Goal: Information Seeking & Learning: Compare options

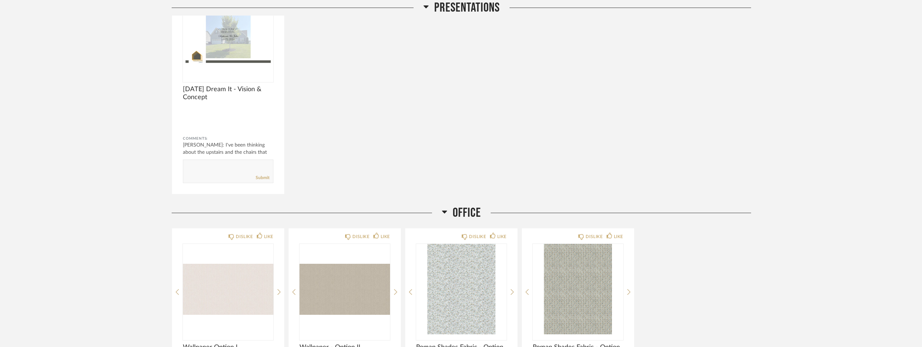
scroll to position [1095, 0]
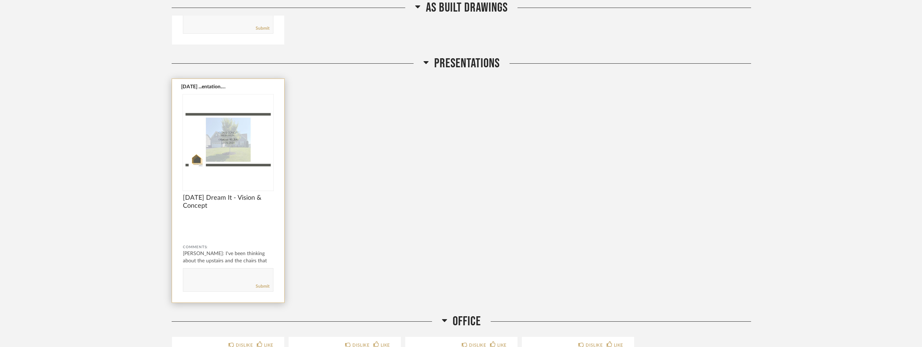
click at [234, 144] on img "0" at bounding box center [228, 140] width 91 height 91
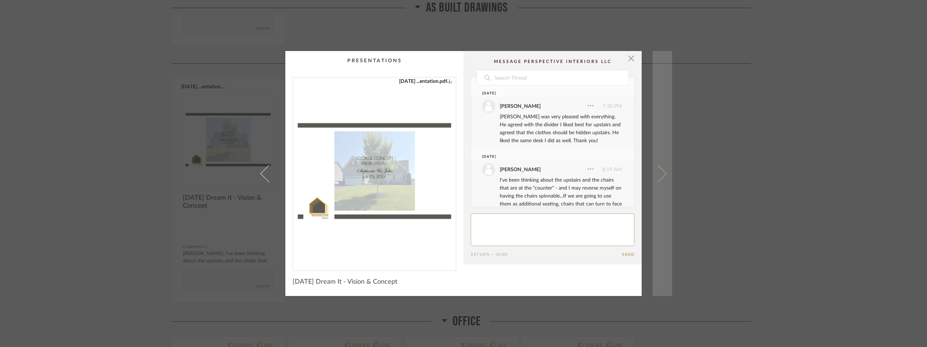
scroll to position [19, 0]
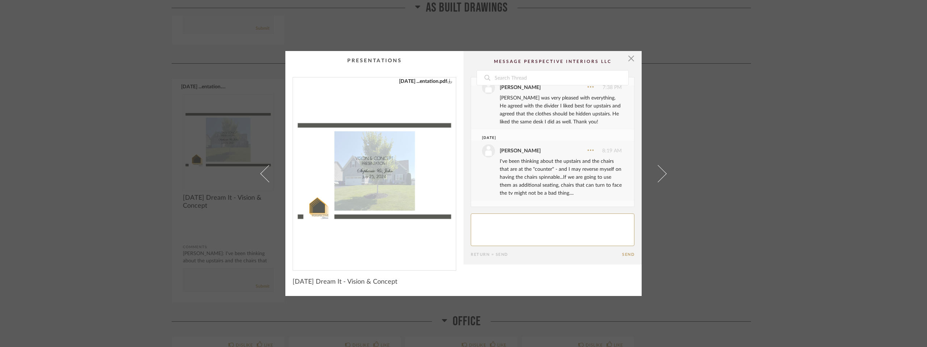
click at [355, 176] on img "0" at bounding box center [374, 170] width 163 height 187
click at [458, 58] on span "button" at bounding box center [631, 58] width 14 height 14
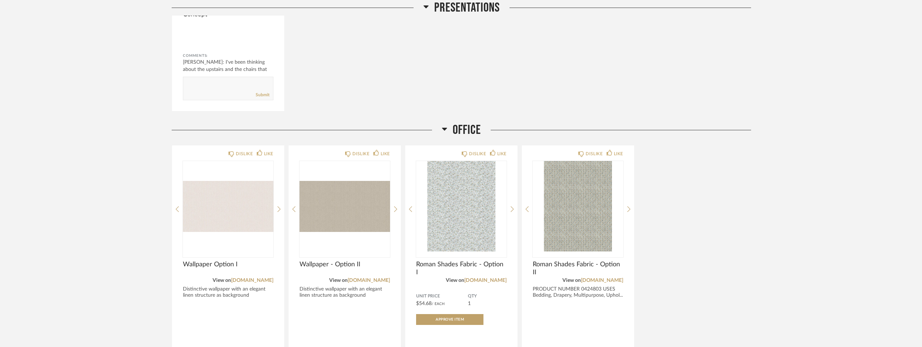
scroll to position [1390, 0]
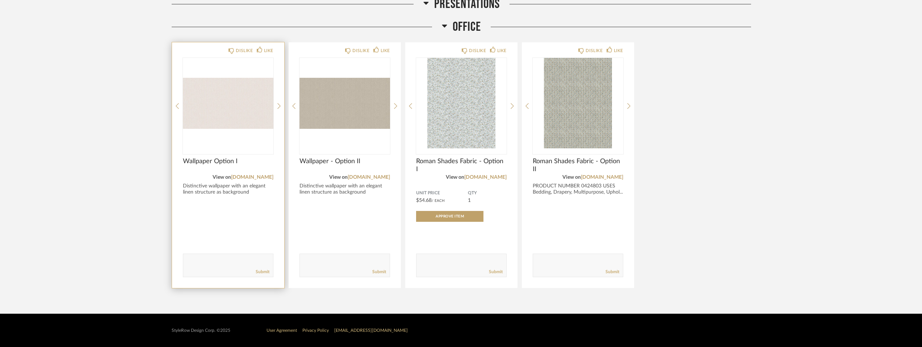
click at [217, 91] on img "0" at bounding box center [228, 103] width 91 height 91
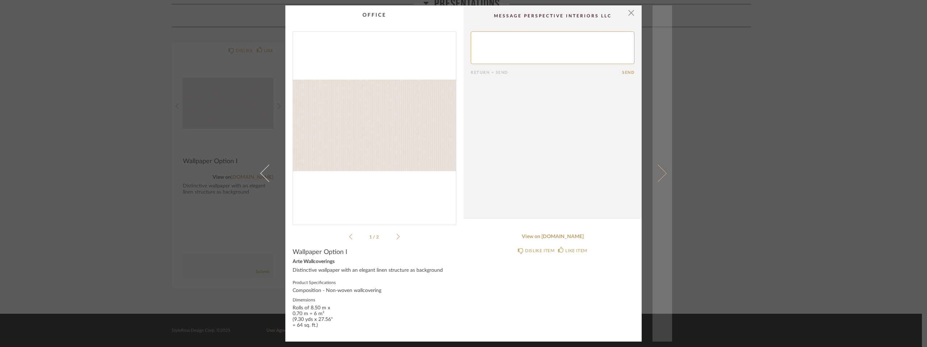
click at [458, 170] on link at bounding box center [663, 173] width 20 height 336
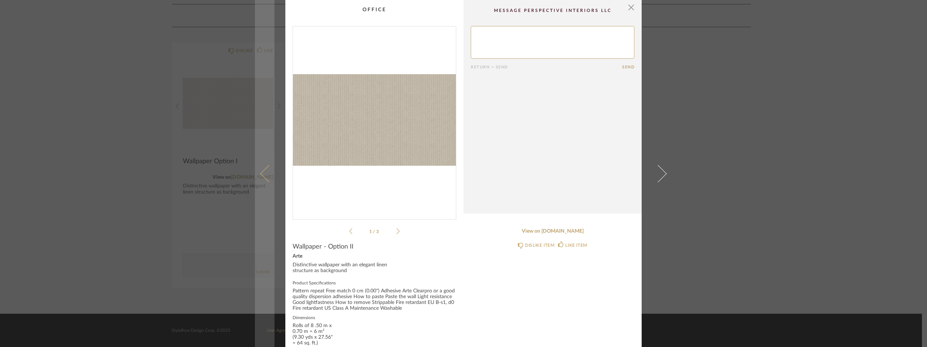
click at [266, 171] on span at bounding box center [268, 173] width 17 height 17
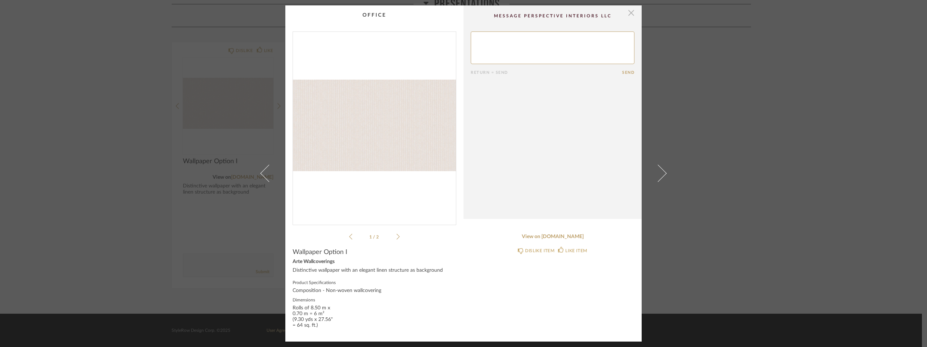
click at [458, 13] on span "button" at bounding box center [631, 12] width 14 height 14
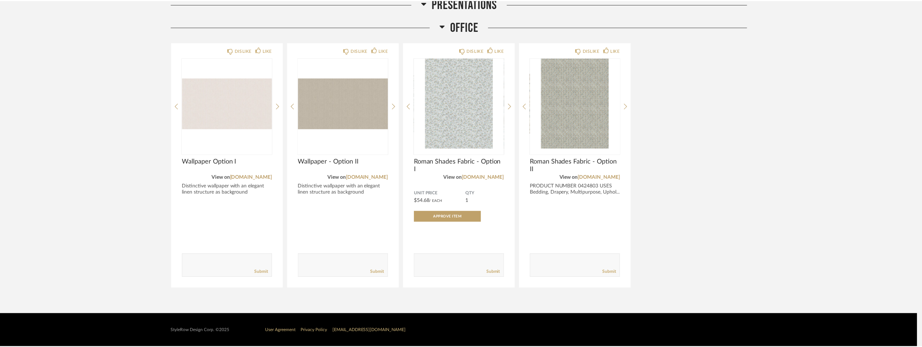
scroll to position [1390, 0]
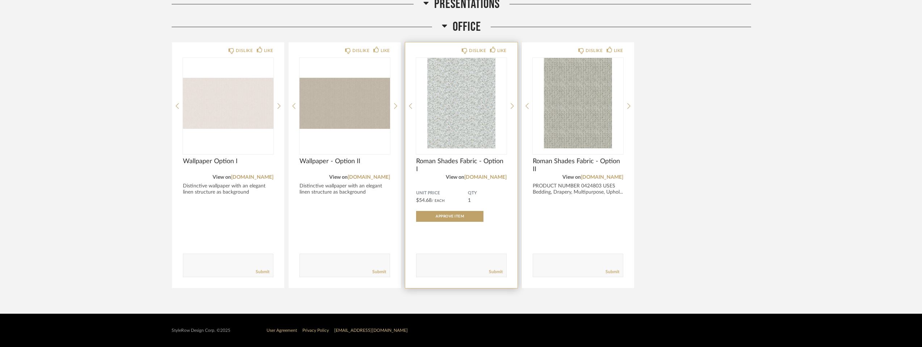
click at [456, 100] on img "0" at bounding box center [461, 103] width 91 height 91
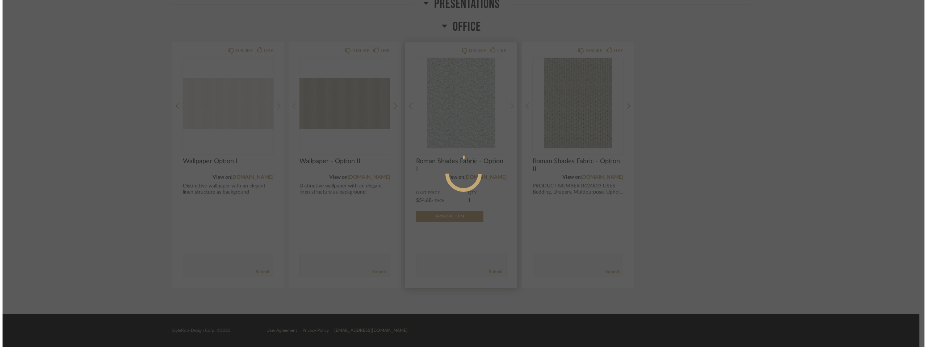
scroll to position [0, 0]
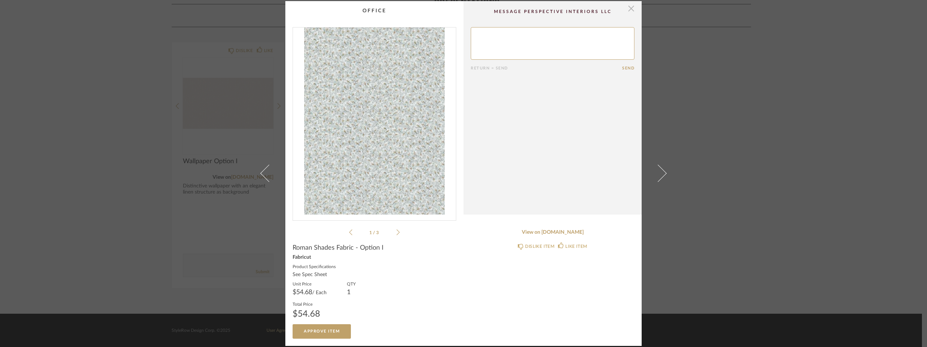
click at [458, 12] on span "button" at bounding box center [631, 8] width 14 height 14
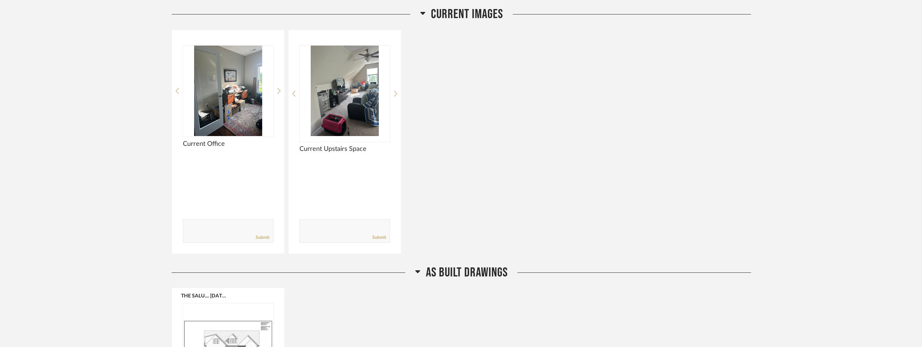
scroll to position [629, 0]
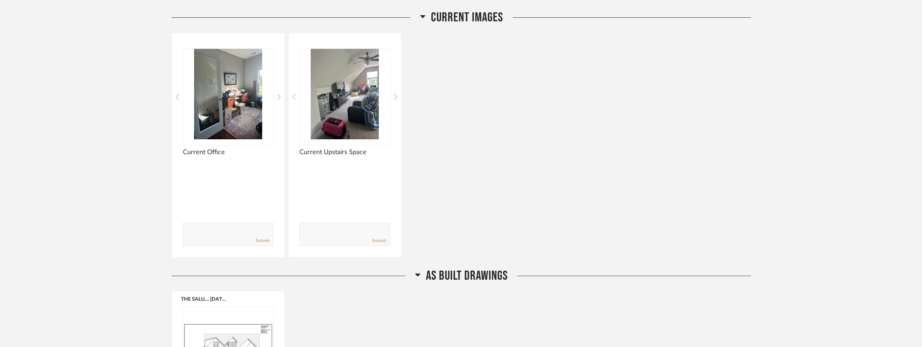
click at [111, 111] on div "Thumbnail View Full View [PERSON_NAME] (Repeat) Office redo + Upstais Filter It…" at bounding box center [461, 238] width 922 height 1674
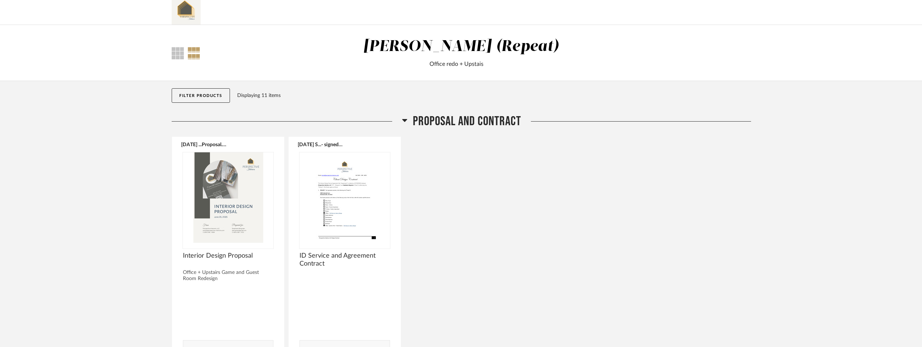
scroll to position [0, 0]
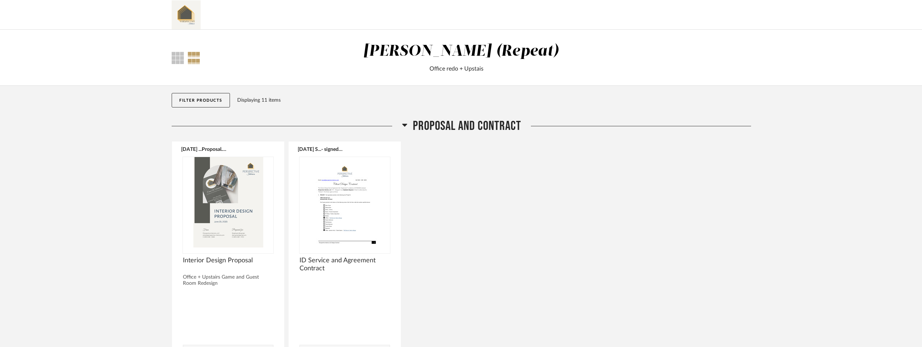
click at [182, 14] on img at bounding box center [186, 14] width 29 height 29
